Goal: Task Accomplishment & Management: Complete application form

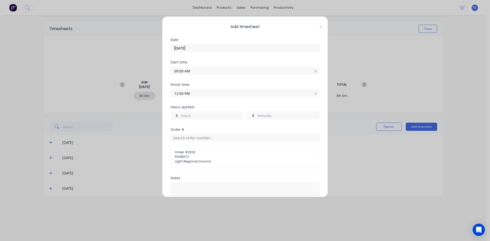
scroll to position [58, 0]
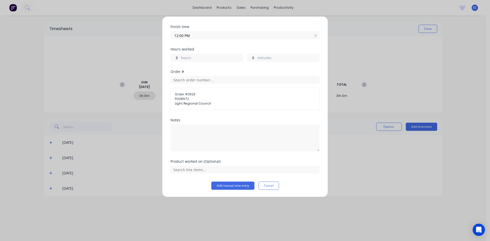
click at [406, 27] on div "Add timesheet Date [DATE] Start time 09:00 AM Finish time 12:00 PM Hours worked…" at bounding box center [245, 120] width 490 height 241
click at [314, 36] on icon at bounding box center [315, 35] width 3 height 3
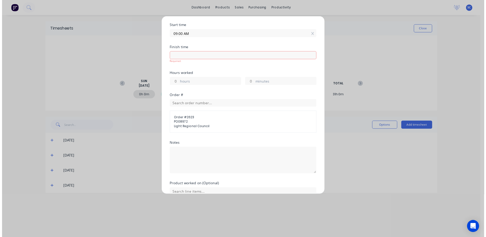
scroll to position [62, 0]
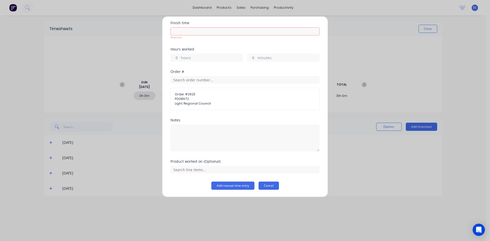
click at [274, 185] on button "Cancel" at bounding box center [268, 186] width 20 height 8
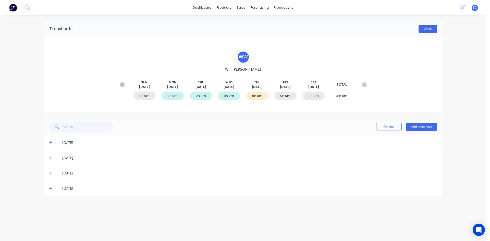
click at [422, 27] on button "Close" at bounding box center [427, 29] width 19 height 8
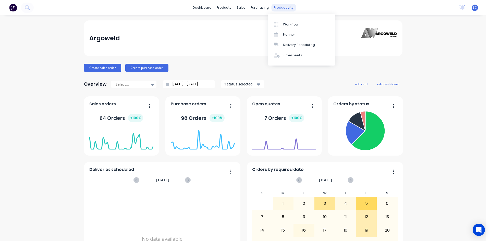
click at [279, 8] on div "productivity" at bounding box center [283, 8] width 25 height 8
click at [284, 24] on div "Workflow" at bounding box center [290, 24] width 15 height 5
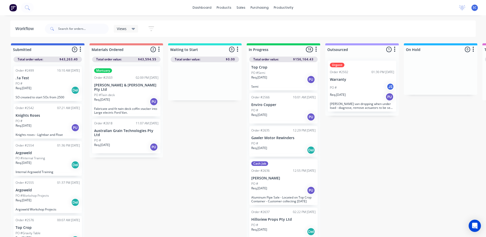
scroll to position [538, 0]
click at [292, 181] on div "Cash Job Order #2636 12:55 PM [DATE] [PERSON_NAME] PO # Req. [DATE] PU Aluminum…" at bounding box center [283, 182] width 68 height 46
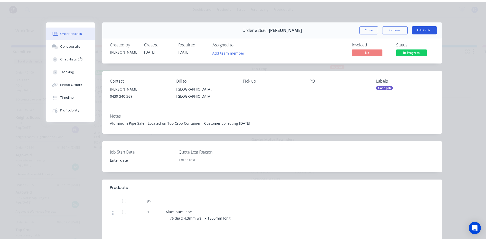
scroll to position [25, 0]
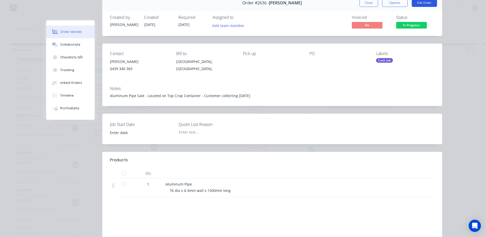
click at [426, 3] on button "Edit Order" at bounding box center [424, 3] width 25 height 8
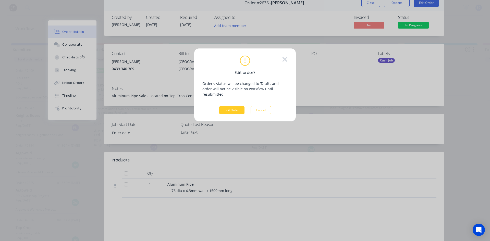
click at [237, 106] on button "Edit Order" at bounding box center [231, 110] width 25 height 8
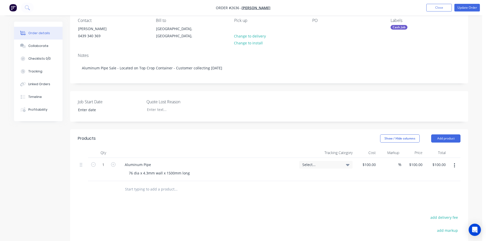
scroll to position [51, 0]
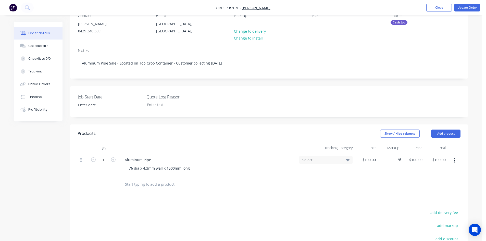
click at [147, 185] on input "text" at bounding box center [176, 184] width 102 height 10
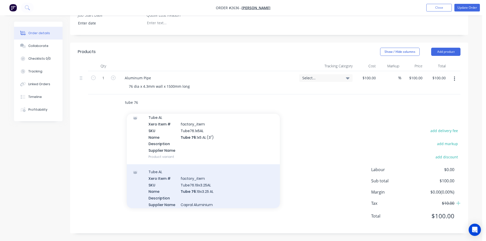
scroll to position [101, 0]
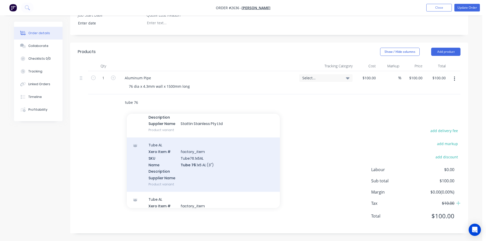
type input "tube 76"
click at [183, 171] on div "Tube AL Xero Item # factory_item SKU Tube76.1x5AL Name Tube 76 .1x5 AL (3") Des…" at bounding box center [203, 164] width 153 height 54
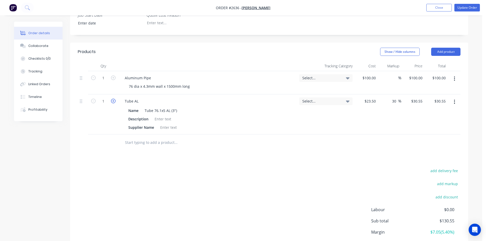
click at [112, 101] on icon "button" at bounding box center [113, 101] width 5 height 5
type input "2"
type input "$61.10"
click at [108, 100] on input "2" at bounding box center [103, 101] width 13 height 8
click at [102, 100] on input "2" at bounding box center [103, 101] width 13 height 8
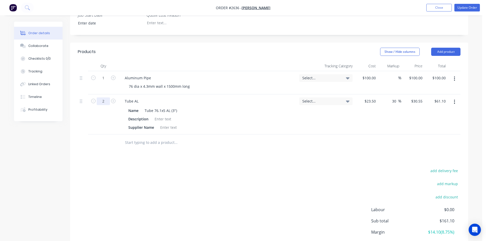
drag, startPoint x: 95, startPoint y: 101, endPoint x: 99, endPoint y: 101, distance: 3.8
click at [96, 101] on button "button" at bounding box center [93, 100] width 7 height 5
type input "1"
type input "$30.55"
click at [101, 101] on input "1" at bounding box center [103, 101] width 13 height 8
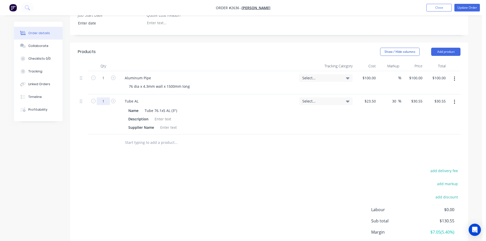
type input "1.5"
type input "$45.83"
click at [453, 102] on button "button" at bounding box center [454, 101] width 12 height 9
click at [426, 145] on div "Delete" at bounding box center [435, 145] width 39 height 7
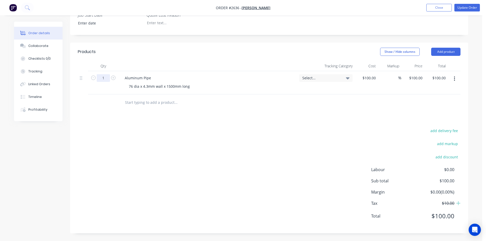
click at [110, 77] on input "1" at bounding box center [103, 78] width 13 height 8
type input "1.5"
type input "$150.00"
click at [466, 8] on button "Update Order" at bounding box center [466, 8] width 25 height 8
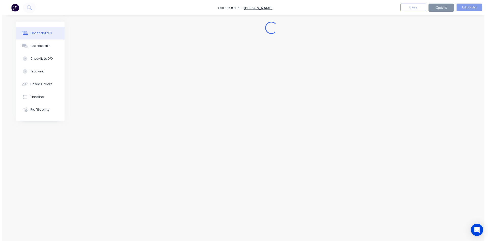
scroll to position [0, 0]
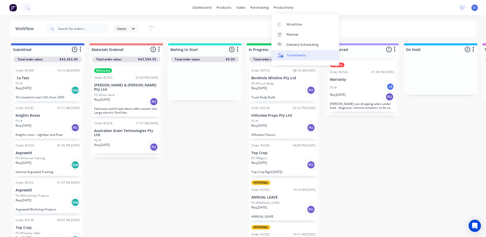
click at [291, 55] on div "Timesheets" at bounding box center [296, 55] width 19 height 5
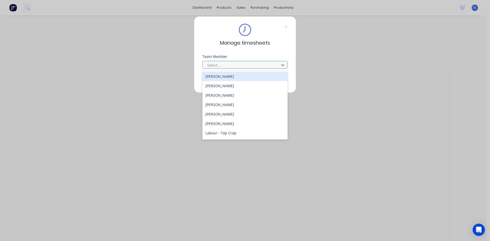
click at [259, 65] on div at bounding box center [242, 65] width 70 height 6
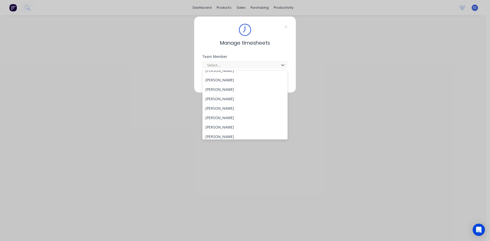
scroll to position [127, 0]
click at [237, 72] on div "[PERSON_NAME]" at bounding box center [244, 71] width 85 height 9
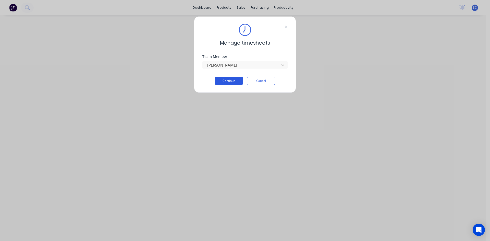
click at [233, 81] on button "Continue" at bounding box center [229, 81] width 28 height 8
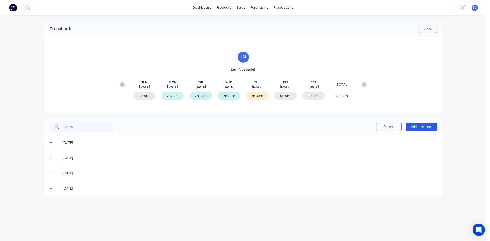
click at [420, 128] on button "Add timesheet" at bounding box center [420, 127] width 31 height 8
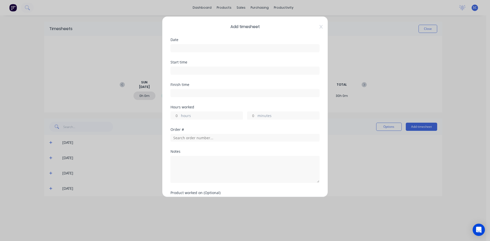
click at [235, 45] on input at bounding box center [245, 48] width 148 height 8
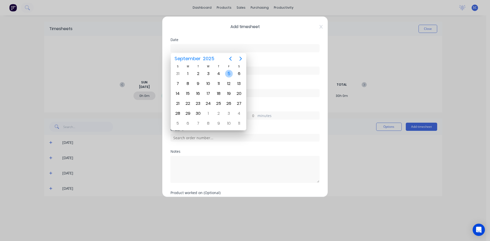
click at [229, 74] on div "5" at bounding box center [229, 74] width 8 height 8
type input "[DATE]"
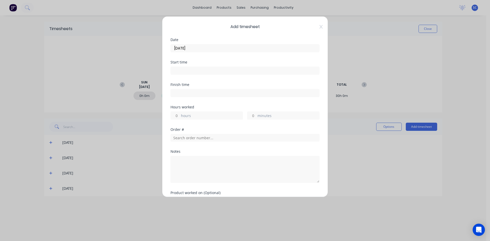
click at [209, 71] on input at bounding box center [245, 71] width 148 height 8
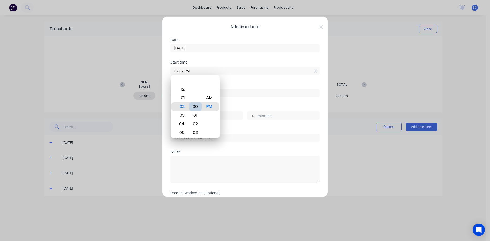
type input "02:00 PM"
click at [193, 104] on div "00" at bounding box center [195, 106] width 12 height 9
click at [229, 105] on div "Hours worked" at bounding box center [244, 107] width 149 height 4
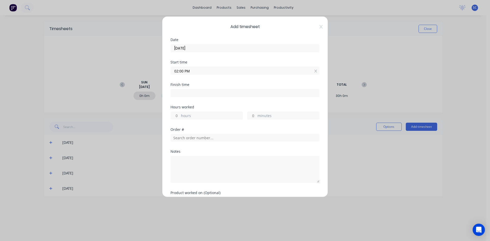
click at [196, 91] on input at bounding box center [245, 93] width 148 height 8
type input "02:55 PM"
type input "0"
type input "55"
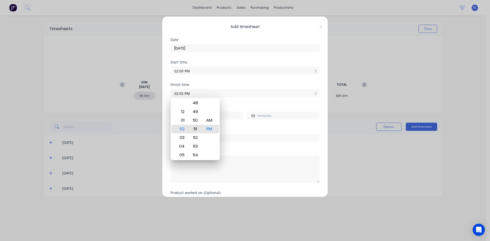
type input "02:51 PM"
type input "51"
type input "02:47 PM"
type input "47"
type input "02:41 PM"
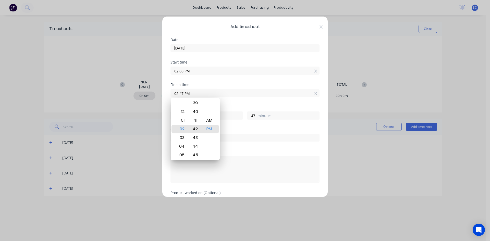
type input "41"
type input "02:35 PM"
type input "35"
type input "02:29 PM"
type input "29"
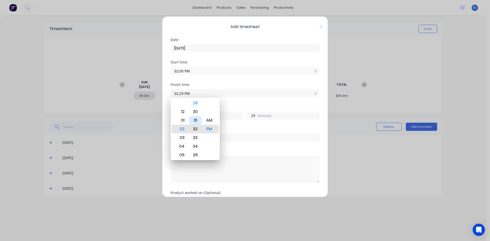
type input "02:31 PM"
type input "31"
click at [198, 122] on div "30" at bounding box center [195, 120] width 12 height 9
type input "02:30 PM"
type input "30"
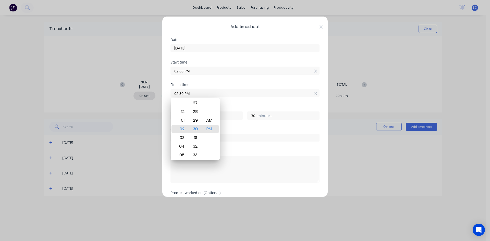
click at [246, 126] on div "Hours worked 0 hours 30 minutes" at bounding box center [244, 116] width 149 height 22
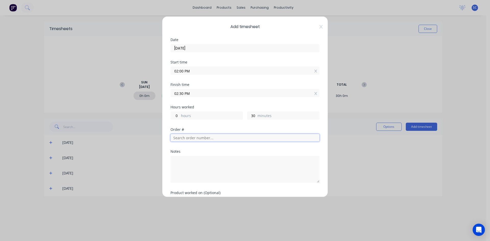
click at [191, 135] on input "text" at bounding box center [244, 138] width 149 height 8
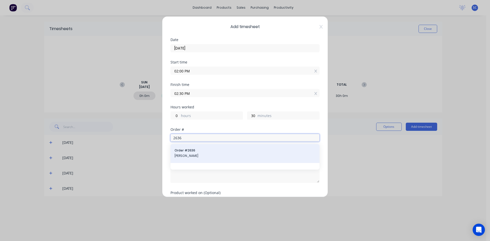
type input "2636"
click at [190, 150] on span "Order # 2636" at bounding box center [244, 150] width 141 height 5
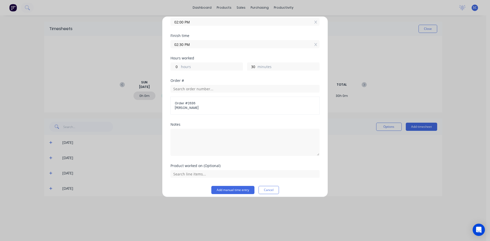
scroll to position [53, 0]
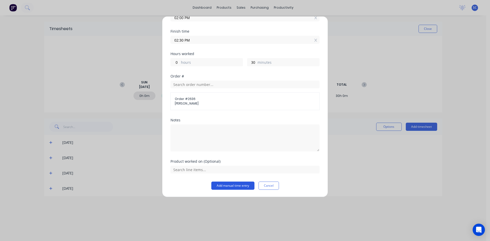
click at [237, 186] on button "Add manual time entry" at bounding box center [232, 186] width 43 height 8
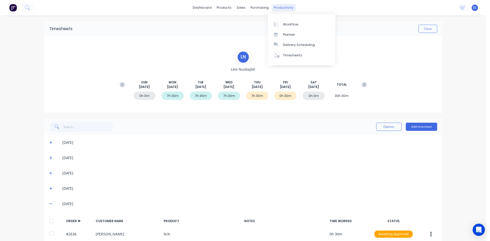
click at [277, 7] on div "productivity" at bounding box center [283, 8] width 25 height 8
click at [295, 55] on div "Timesheets" at bounding box center [292, 55] width 19 height 5
click at [425, 29] on button "Close" at bounding box center [427, 29] width 19 height 8
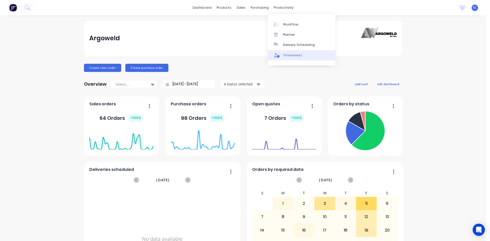
click at [294, 57] on div "Timesheets" at bounding box center [292, 55] width 19 height 5
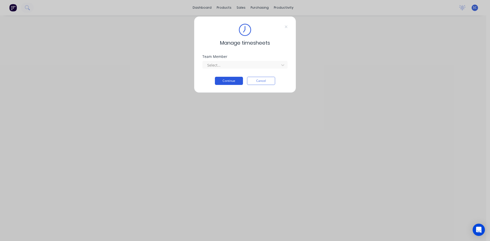
click at [236, 80] on button "Continue" at bounding box center [229, 81] width 28 height 8
click at [240, 63] on div at bounding box center [242, 65] width 70 height 6
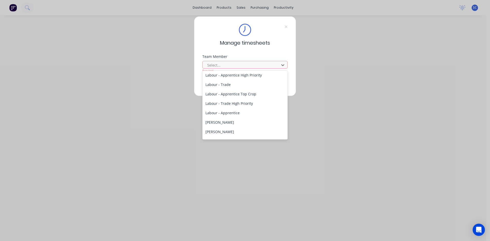
scroll to position [150, 0]
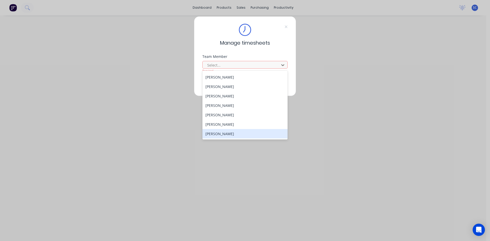
click at [232, 130] on div "[PERSON_NAME]" at bounding box center [244, 133] width 85 height 9
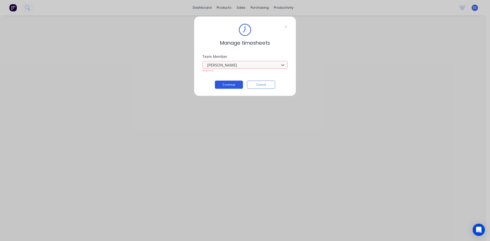
click at [235, 86] on button "Continue" at bounding box center [229, 85] width 28 height 8
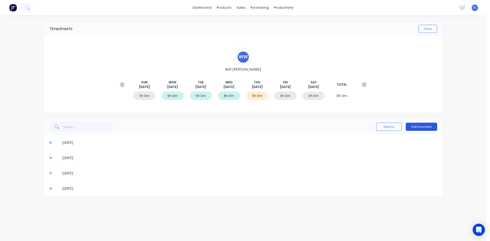
click at [426, 124] on button "Add timesheet" at bounding box center [420, 127] width 31 height 8
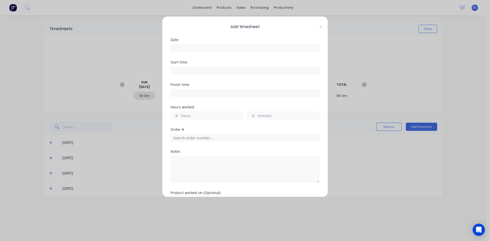
click at [204, 50] on input at bounding box center [245, 48] width 148 height 8
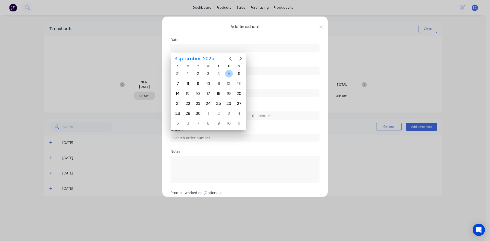
click at [227, 75] on div "5" at bounding box center [229, 74] width 8 height 8
type input "[DATE]"
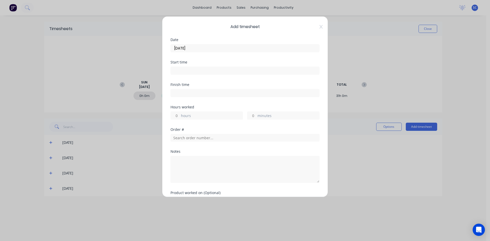
click at [220, 73] on input at bounding box center [245, 71] width 148 height 8
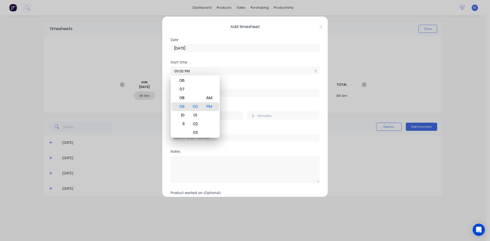
click at [232, 105] on div "Finish time" at bounding box center [244, 94] width 149 height 22
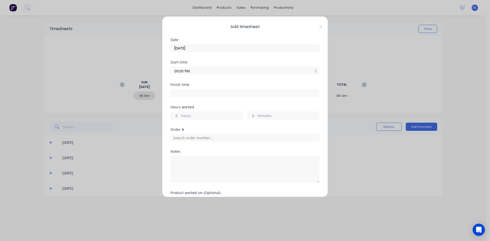
click at [195, 71] on input "09:00 PM" at bounding box center [245, 71] width 148 height 8
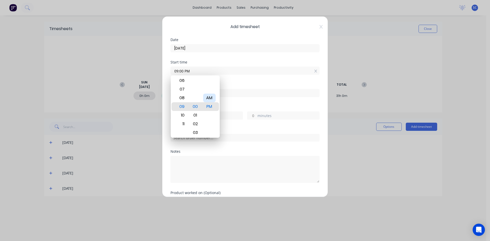
click at [210, 98] on div "AM" at bounding box center [209, 98] width 12 height 9
type input "09:00 AM"
click at [219, 104] on div "12 01 02 03 04 05 06 07 08 09 10 11 00 01 02 03 04 05 06 07 08 09 10 11 12 13 1…" at bounding box center [195, 106] width 49 height 62
click at [224, 103] on div "Finish time" at bounding box center [244, 94] width 149 height 22
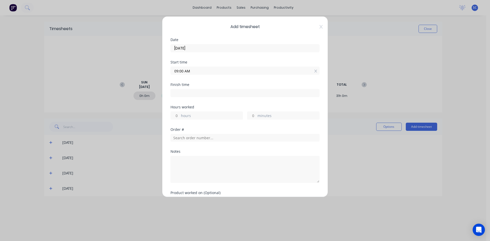
click at [201, 92] on input at bounding box center [245, 93] width 148 height 8
type input "03:02 PM"
type input "6"
type input "2"
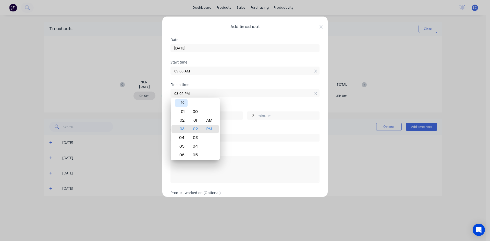
click at [183, 102] on div "12" at bounding box center [181, 103] width 12 height 9
type input "12:02 PM"
type input "3"
click at [196, 113] on div "00" at bounding box center [195, 111] width 12 height 9
type input "12:00 PM"
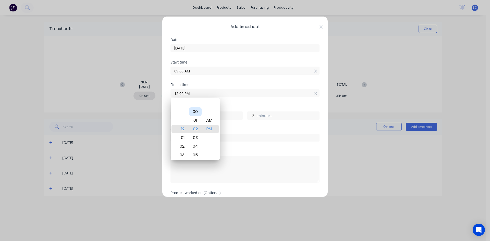
type input "0"
click at [237, 125] on div "Hours worked 3 hours 0 minutes" at bounding box center [244, 116] width 149 height 22
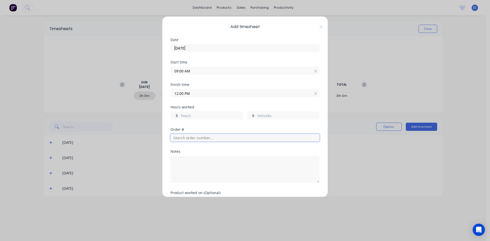
click at [192, 138] on input "text" at bounding box center [244, 138] width 149 height 8
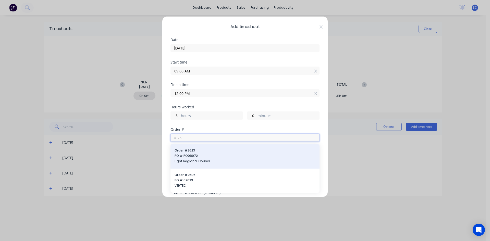
type input "2623"
click at [208, 153] on div "Order # 2623 PO #: PO08972 Light Regional Council" at bounding box center [244, 156] width 141 height 16
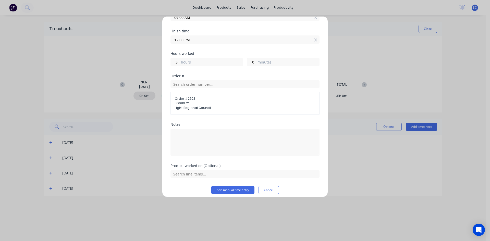
scroll to position [58, 0]
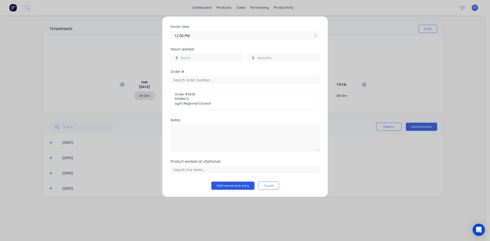
click at [226, 184] on button "Add manual time entry" at bounding box center [232, 186] width 43 height 8
click at [221, 183] on button "Add manual time entry" at bounding box center [232, 186] width 43 height 8
click at [274, 186] on button "Cancel" at bounding box center [268, 186] width 20 height 8
